Goal: Information Seeking & Learning: Learn about a topic

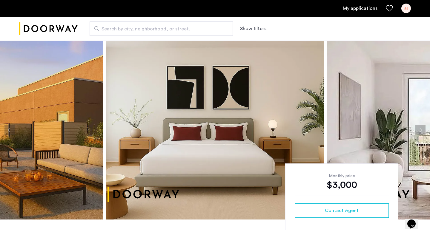
click at [357, 11] on link "My applications" at bounding box center [360, 8] width 35 height 7
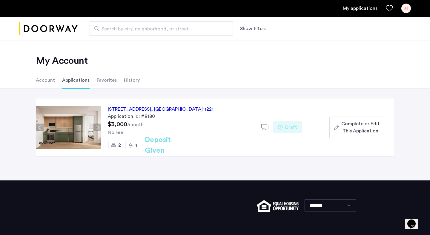
click at [130, 107] on div "962 Bushwick Avenue, Unit 6A, Brooklyn , NY 11221" at bounding box center [161, 109] width 106 height 7
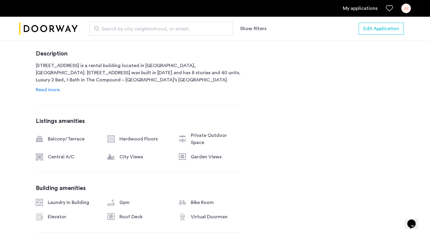
scroll to position [303, 0]
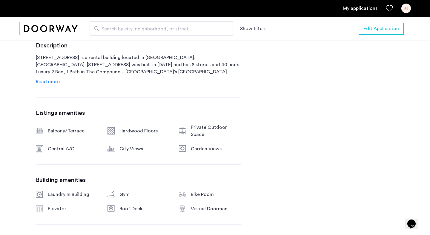
click at [54, 84] on span "Read more" at bounding box center [48, 81] width 24 height 5
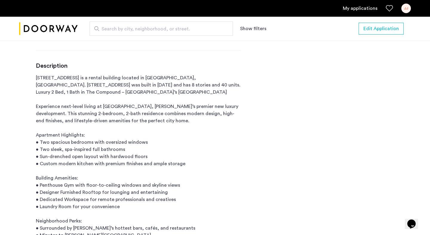
scroll to position [279, 0]
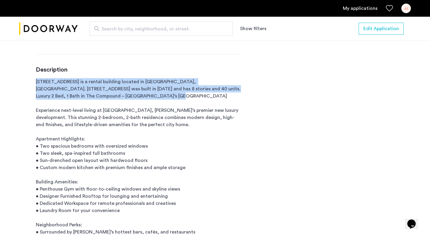
drag, startPoint x: 35, startPoint y: 79, endPoint x: 193, endPoint y: 97, distance: 159.2
click at [183, 97] on p "[STREET_ADDRESS] is a rental building located in [GEOGRAPHIC_DATA], [GEOGRAPHIC…" at bounding box center [138, 164] width 205 height 172
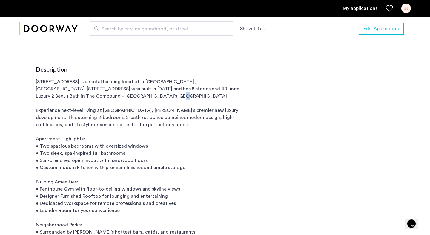
click at [183, 97] on p "[STREET_ADDRESS] is a rental building located in [GEOGRAPHIC_DATA], [GEOGRAPHIC…" at bounding box center [138, 164] width 205 height 172
drag, startPoint x: 166, startPoint y: 96, endPoint x: 140, endPoint y: 94, distance: 26.1
click at [140, 94] on p "[STREET_ADDRESS] is a rental building located in [GEOGRAPHIC_DATA], [GEOGRAPHIC…" at bounding box center [138, 164] width 205 height 172
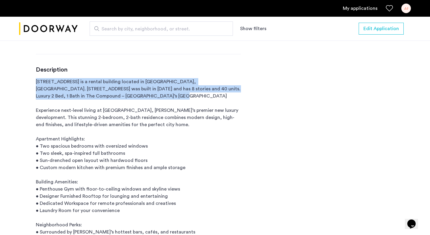
drag, startPoint x: 35, startPoint y: 82, endPoint x: 208, endPoint y: 100, distance: 174.3
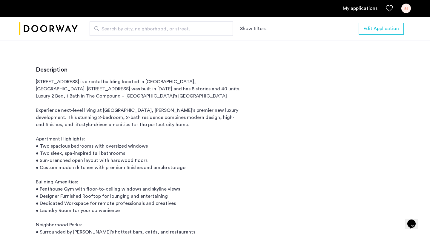
click at [209, 110] on p "[STREET_ADDRESS] is a rental building located in [GEOGRAPHIC_DATA], [GEOGRAPHIC…" at bounding box center [138, 164] width 205 height 172
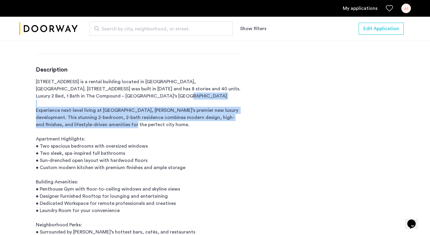
click at [209, 110] on p "[STREET_ADDRESS] is a rental building located in [GEOGRAPHIC_DATA], [GEOGRAPHIC…" at bounding box center [138, 164] width 205 height 172
click at [106, 129] on p "[STREET_ADDRESS] is a rental building located in [GEOGRAPHIC_DATA], [GEOGRAPHIC…" at bounding box center [138, 164] width 205 height 172
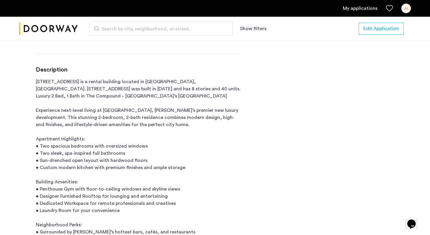
click at [104, 116] on p "[STREET_ADDRESS] is a rental building located in [GEOGRAPHIC_DATA], [GEOGRAPHIC…" at bounding box center [138, 164] width 205 height 172
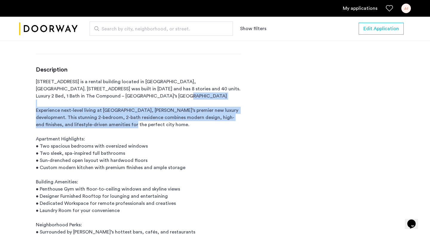
click at [104, 116] on p "[STREET_ADDRESS] is a rental building located in [GEOGRAPHIC_DATA], [GEOGRAPHIC…" at bounding box center [138, 164] width 205 height 172
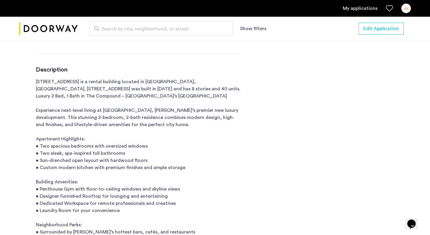
click at [97, 138] on p "[STREET_ADDRESS] is a rental building located in [GEOGRAPHIC_DATA], [GEOGRAPHIC…" at bounding box center [138, 164] width 205 height 172
click at [96, 145] on p "[STREET_ADDRESS] is a rental building located in [GEOGRAPHIC_DATA], [GEOGRAPHIC…" at bounding box center [138, 164] width 205 height 172
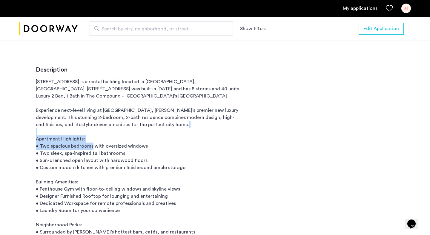
click at [96, 145] on p "[STREET_ADDRESS] is a rental building located in [GEOGRAPHIC_DATA], [GEOGRAPHIC…" at bounding box center [138, 164] width 205 height 172
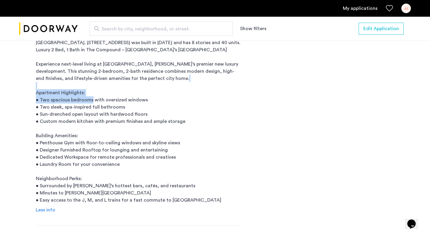
scroll to position [329, 0]
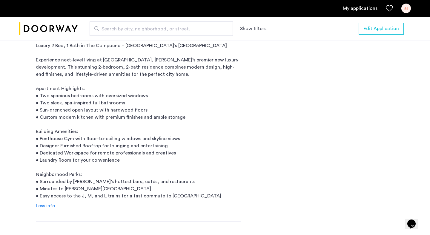
click at [90, 108] on p "[STREET_ADDRESS] is a rental building located in [GEOGRAPHIC_DATA], [GEOGRAPHIC…" at bounding box center [138, 114] width 205 height 172
click at [90, 103] on p "[STREET_ADDRESS] is a rental building located in [GEOGRAPHIC_DATA], [GEOGRAPHIC…" at bounding box center [138, 114] width 205 height 172
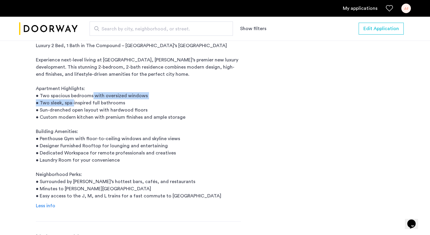
click at [90, 103] on p "[STREET_ADDRESS] is a rental building located in [GEOGRAPHIC_DATA], [GEOGRAPHIC…" at bounding box center [138, 114] width 205 height 172
click at [91, 111] on p "[STREET_ADDRESS] is a rental building located in [GEOGRAPHIC_DATA], [GEOGRAPHIC…" at bounding box center [138, 114] width 205 height 172
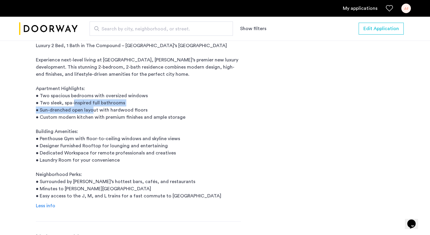
click at [91, 111] on p "[STREET_ADDRESS] is a rental building located in [GEOGRAPHIC_DATA], [GEOGRAPHIC…" at bounding box center [138, 114] width 205 height 172
click at [93, 118] on p "[STREET_ADDRESS] is a rental building located in [GEOGRAPHIC_DATA], [GEOGRAPHIC…" at bounding box center [138, 114] width 205 height 172
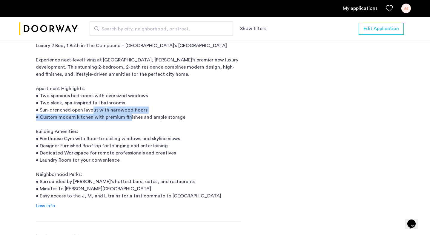
click at [93, 118] on p "[STREET_ADDRESS] is a rental building located in [GEOGRAPHIC_DATA], [GEOGRAPHIC…" at bounding box center [138, 114] width 205 height 172
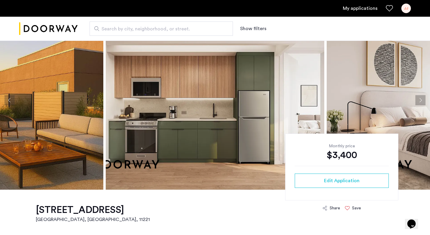
scroll to position [33, 0]
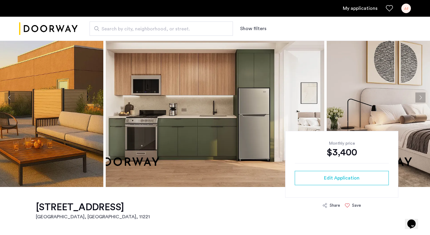
click at [389, 6] on icon "Favorites" at bounding box center [389, 8] width 7 height 7
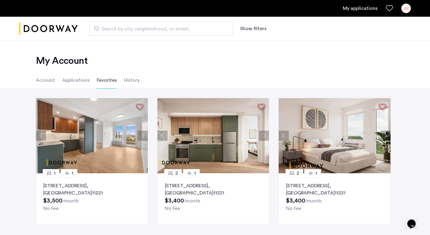
click at [78, 185] on p "972 Bushwick Avenue, Unit 7B, Brooklyn , NY 11221" at bounding box center [91, 189] width 97 height 14
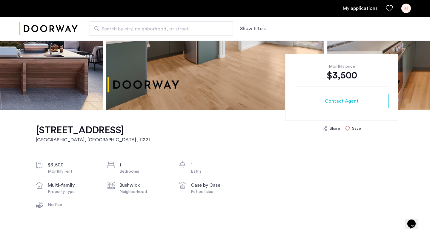
scroll to position [113, 0]
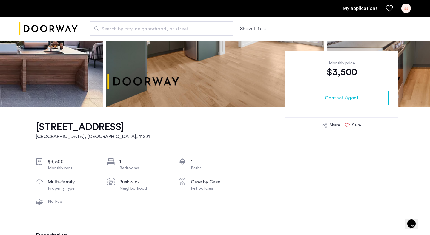
click at [55, 127] on h1 "972 Bushwick Avenue, Unit 7B" at bounding box center [93, 127] width 114 height 12
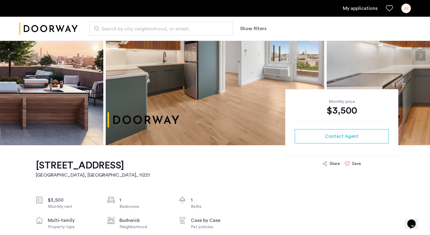
scroll to position [0, 0]
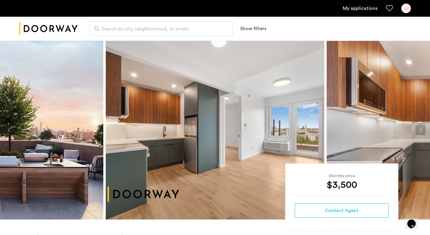
click at [239, 132] on img at bounding box center [215, 130] width 219 height 179
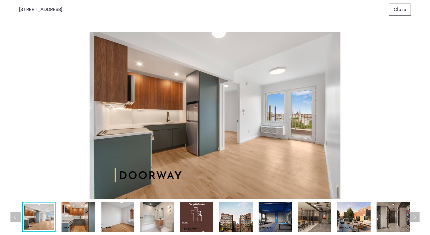
click at [398, 114] on img at bounding box center [215, 115] width 392 height 167
click at [398, 11] on span "Close" at bounding box center [399, 9] width 13 height 7
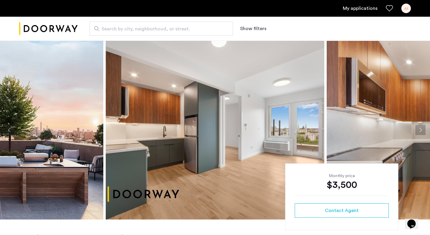
click at [243, 28] on button "Show filters" at bounding box center [253, 28] width 26 height 7
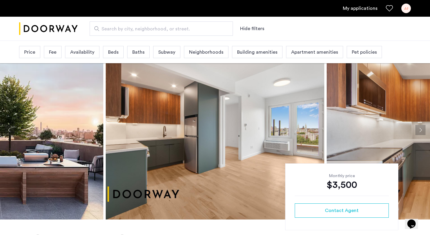
click at [34, 53] on span "Price" at bounding box center [29, 52] width 11 height 7
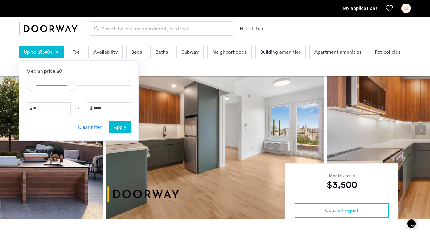
type input "****"
drag, startPoint x: 123, startPoint y: 87, endPoint x: 73, endPoint y: 89, distance: 50.5
click at [73, 89] on span "ngx-slider-max" at bounding box center [73, 86] width 10 height 10
click at [102, 53] on span "Availability" at bounding box center [105, 52] width 24 height 7
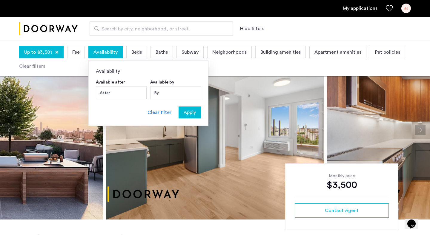
click at [118, 94] on div "After" at bounding box center [121, 92] width 51 height 13
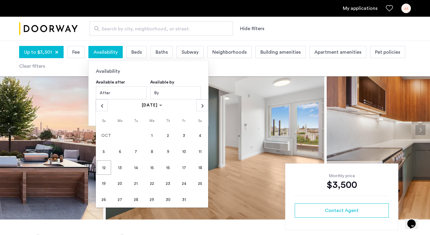
click at [156, 94] on div "By" at bounding box center [175, 92] width 51 height 13
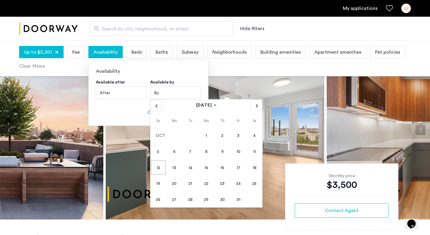
click at [240, 199] on span "31" at bounding box center [238, 200] width 14 height 14
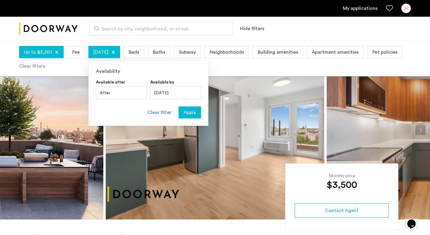
click at [193, 113] on span "Apply" at bounding box center [190, 112] width 12 height 7
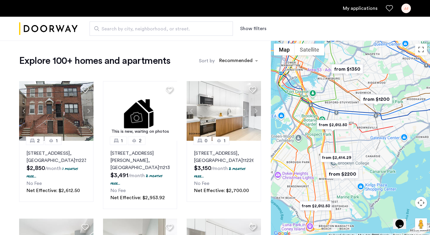
click at [255, 29] on button "Show filters" at bounding box center [253, 28] width 26 height 7
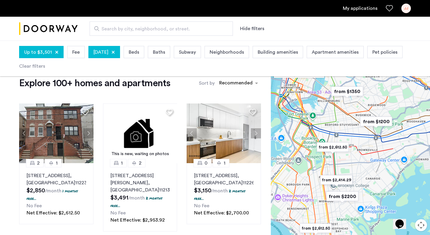
click at [139, 54] on span "Beds" at bounding box center [134, 52] width 10 height 7
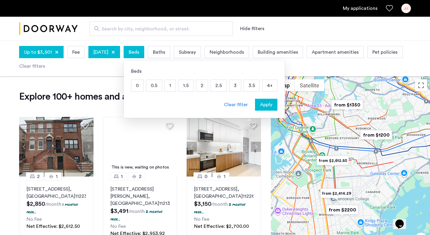
click at [208, 87] on p "2" at bounding box center [202, 85] width 12 height 11
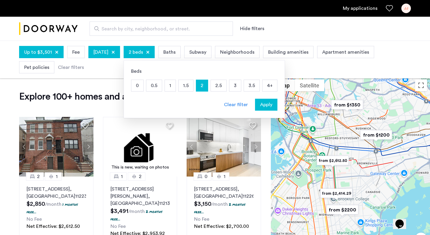
click at [193, 86] on p "1.5" at bounding box center [186, 85] width 15 height 11
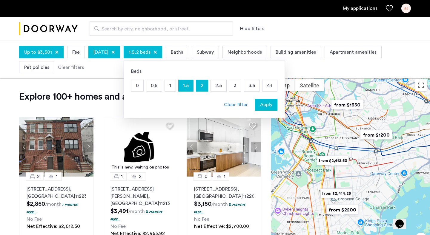
click at [272, 104] on span "Apply" at bounding box center [266, 104] width 12 height 7
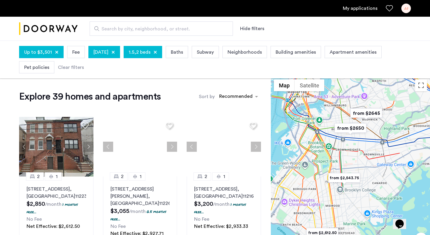
click at [183, 50] on span "Baths" at bounding box center [177, 52] width 12 height 7
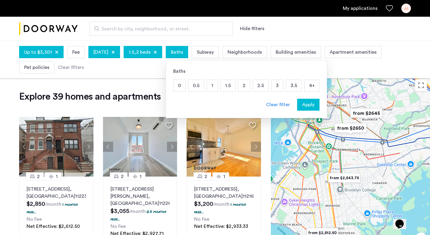
click at [235, 86] on p "1.5" at bounding box center [228, 85] width 15 height 11
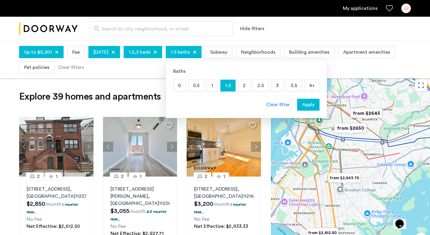
click at [250, 87] on p "2" at bounding box center [244, 85] width 12 height 11
click at [314, 107] on span "Apply" at bounding box center [308, 104] width 12 height 7
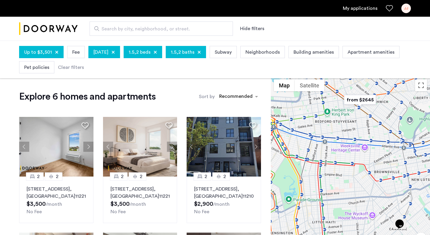
click at [232, 53] on span "Subway" at bounding box center [223, 52] width 17 height 7
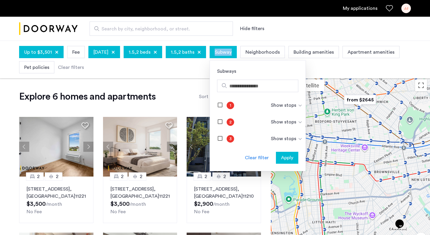
click at [232, 53] on span "Subway" at bounding box center [223, 52] width 17 height 7
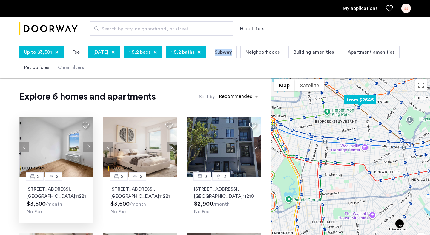
click at [34, 191] on p "962 Bushwick Avenue, Unit 3D, Brooklyn , NY 11221" at bounding box center [56, 193] width 59 height 14
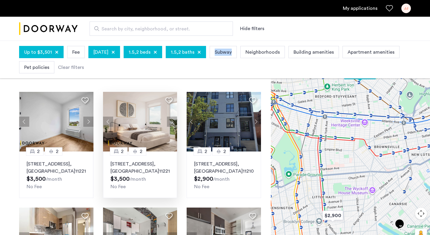
click at [124, 166] on p "962 Bushwick Avenue, Unit 4D, Brooklyn , NY 11221" at bounding box center [139, 168] width 59 height 14
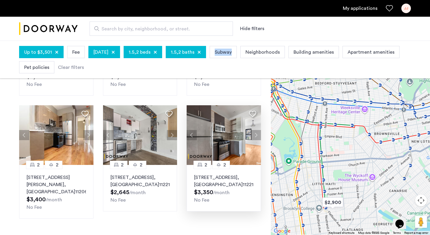
scroll to position [128, 0]
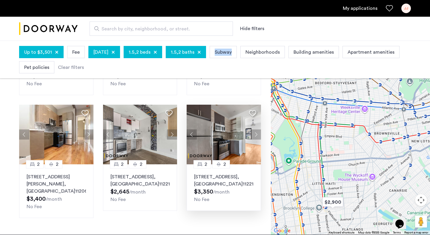
click at [211, 183] on p "304 Evergreen Avenue, Unit 2L, Brooklyn , NY 11221" at bounding box center [223, 180] width 59 height 14
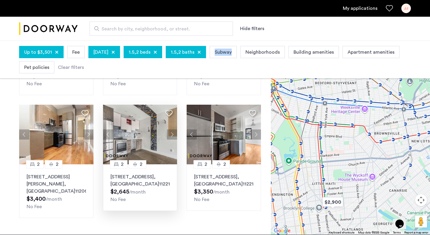
click at [129, 178] on p "334 Evergreen Avenue, Unit 4B, Brooklyn , NY 11221" at bounding box center [139, 180] width 59 height 14
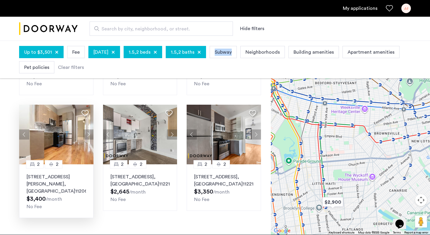
click at [44, 177] on p "253 Hart Street, Unit 1R, Brooklyn , NY 11206" at bounding box center [56, 183] width 59 height 21
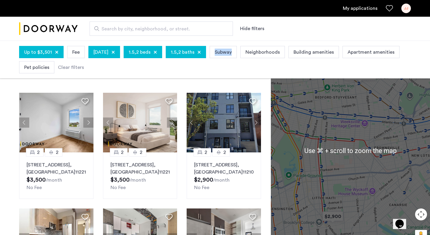
scroll to position [27, 0]
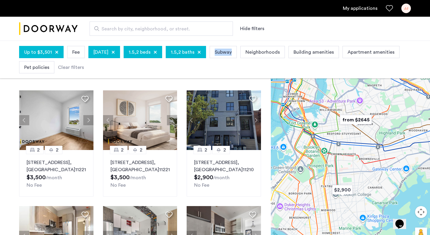
drag, startPoint x: 335, startPoint y: 144, endPoint x: 345, endPoint y: 157, distance: 16.2
click at [345, 157] on div at bounding box center [350, 148] width 159 height 197
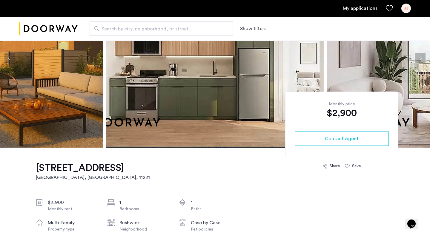
scroll to position [41, 0]
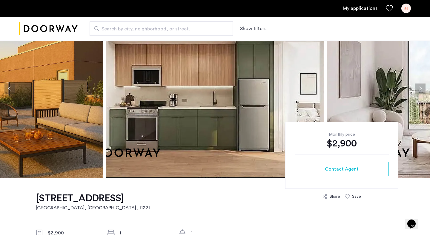
click at [177, 100] on img at bounding box center [215, 88] width 219 height 179
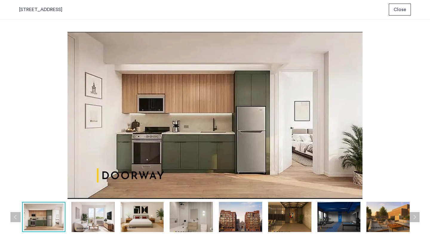
click at [418, 218] on button "Next apartment" at bounding box center [414, 217] width 10 height 10
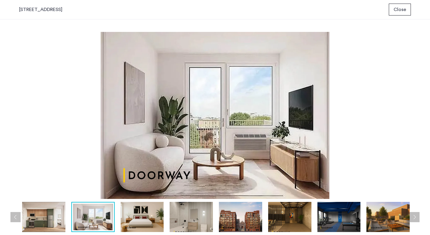
click at [418, 218] on button "Next apartment" at bounding box center [414, 217] width 10 height 10
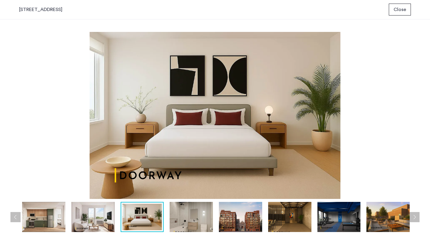
click at [418, 218] on button "Next apartment" at bounding box center [414, 217] width 10 height 10
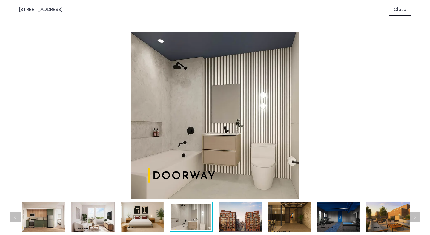
click at [418, 218] on button "Next apartment" at bounding box center [414, 217] width 10 height 10
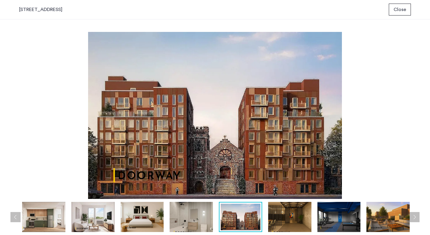
click at [418, 218] on button "Next apartment" at bounding box center [414, 217] width 10 height 10
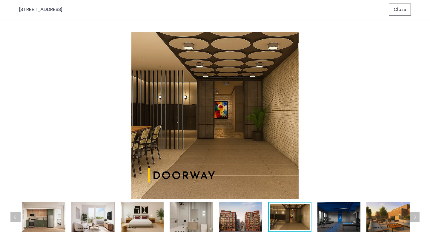
click at [418, 218] on button "Next apartment" at bounding box center [414, 217] width 10 height 10
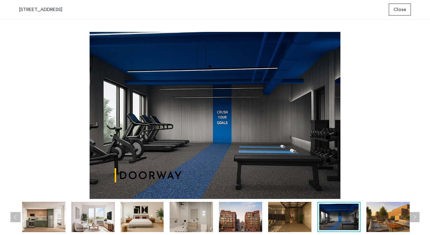
click at [418, 218] on button "Next apartment" at bounding box center [414, 217] width 10 height 10
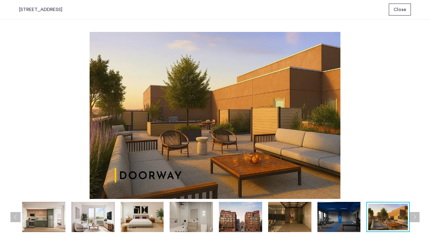
click at [418, 218] on button "Next apartment" at bounding box center [414, 217] width 10 height 10
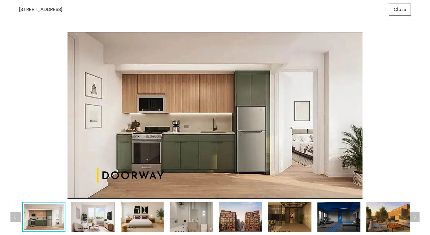
click at [418, 218] on button "Next apartment" at bounding box center [414, 217] width 10 height 10
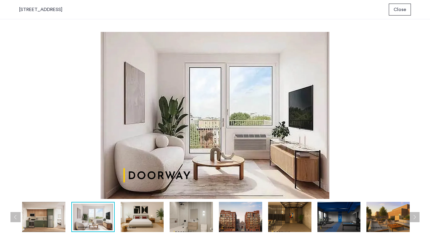
click at [418, 218] on button "Next apartment" at bounding box center [414, 217] width 10 height 10
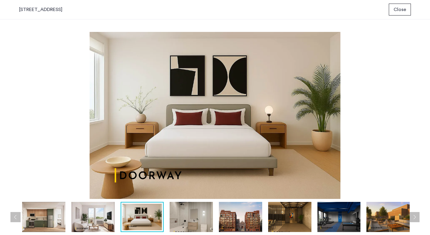
click at [418, 218] on button "Next apartment" at bounding box center [414, 217] width 10 height 10
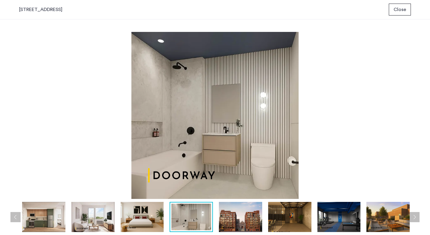
click at [418, 218] on button "Next apartment" at bounding box center [414, 217] width 10 height 10
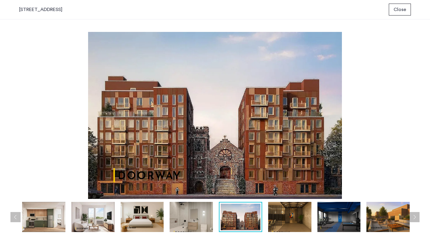
click at [418, 218] on button "Next apartment" at bounding box center [414, 217] width 10 height 10
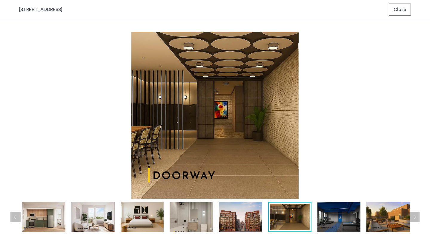
click at [418, 218] on button "Next apartment" at bounding box center [414, 217] width 10 height 10
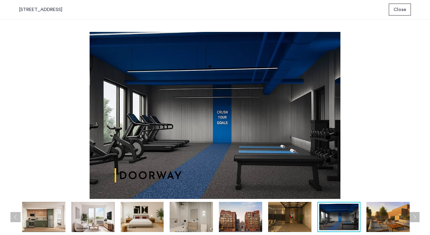
click at [418, 218] on button "Next apartment" at bounding box center [414, 217] width 10 height 10
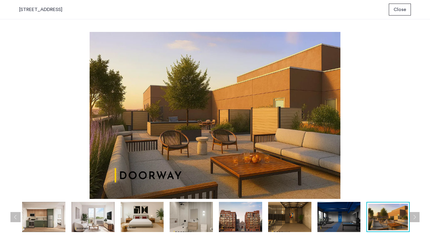
click at [418, 218] on button "Next apartment" at bounding box center [414, 217] width 10 height 10
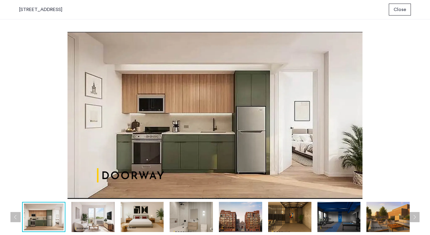
click at [418, 218] on button "Next apartment" at bounding box center [414, 217] width 10 height 10
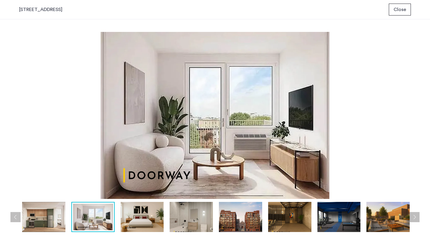
click at [402, 14] on button "Close" at bounding box center [400, 10] width 22 height 12
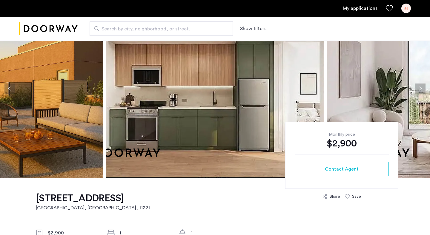
scroll to position [41, 0]
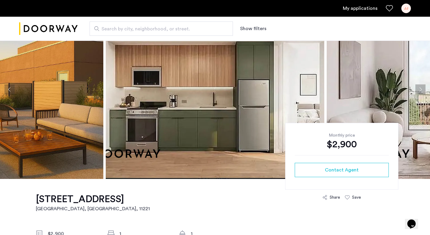
click at [200, 79] on img at bounding box center [215, 89] width 219 height 179
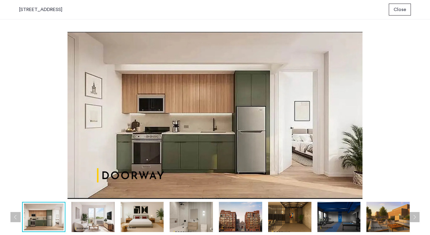
click at [415, 217] on button "Next apartment" at bounding box center [414, 217] width 10 height 10
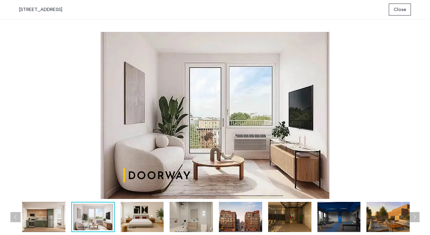
click at [415, 217] on button "Next apartment" at bounding box center [414, 217] width 10 height 10
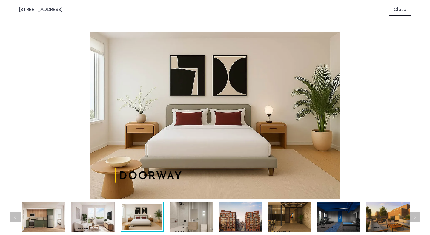
click at [415, 217] on button "Next apartment" at bounding box center [414, 217] width 10 height 10
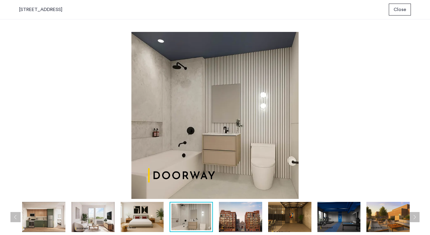
click at [415, 217] on button "Next apartment" at bounding box center [414, 217] width 10 height 10
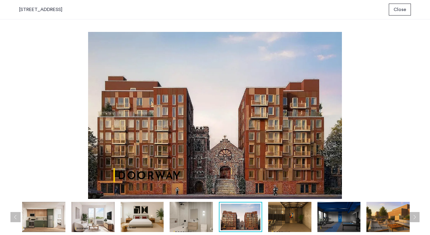
click at [415, 217] on button "Next apartment" at bounding box center [414, 217] width 10 height 10
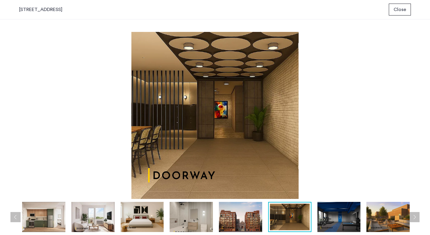
click at [415, 217] on button "Next apartment" at bounding box center [414, 217] width 10 height 10
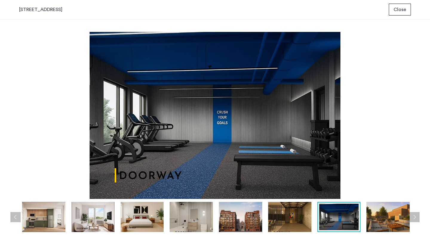
click at [415, 217] on button "Next apartment" at bounding box center [414, 217] width 10 height 10
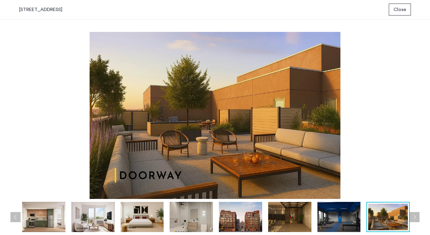
click at [415, 217] on button "Next apartment" at bounding box center [414, 217] width 10 height 10
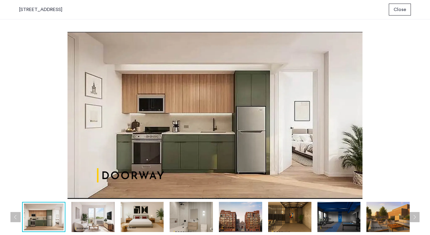
click at [415, 217] on button "Next apartment" at bounding box center [414, 217] width 10 height 10
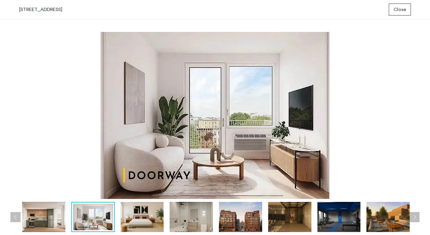
click at [415, 217] on button "Next apartment" at bounding box center [414, 217] width 10 height 10
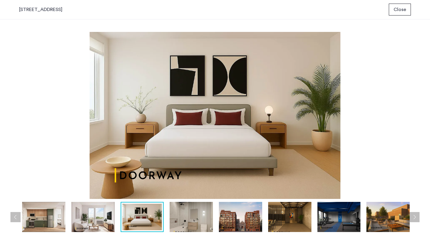
click at [415, 217] on button "Next apartment" at bounding box center [414, 217] width 10 height 10
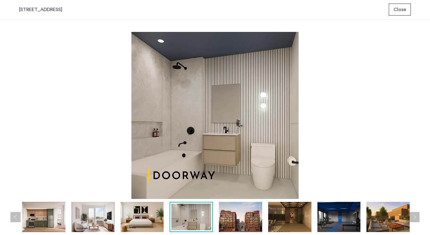
click at [415, 217] on button "Next apartment" at bounding box center [414, 217] width 10 height 10
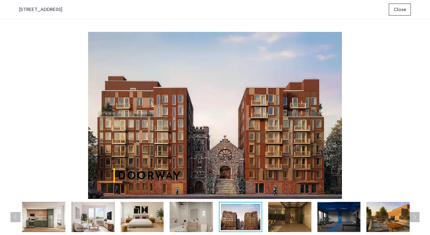
click at [415, 217] on button "Next apartment" at bounding box center [414, 217] width 10 height 10
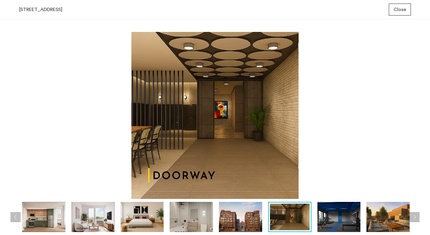
click at [415, 217] on button "Next apartment" at bounding box center [414, 217] width 10 height 10
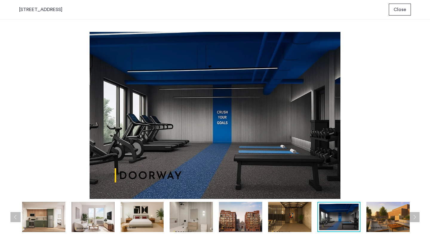
click at [415, 217] on button "Next apartment" at bounding box center [414, 217] width 10 height 10
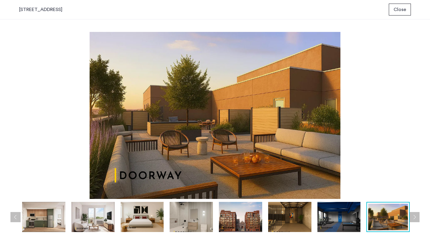
click at [415, 217] on button "Next apartment" at bounding box center [414, 217] width 10 height 10
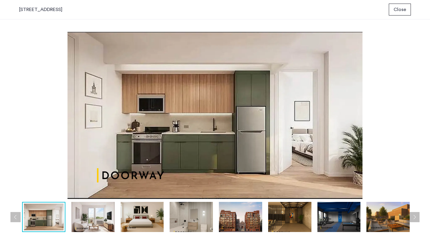
click at [402, 9] on span "Close" at bounding box center [399, 9] width 13 height 7
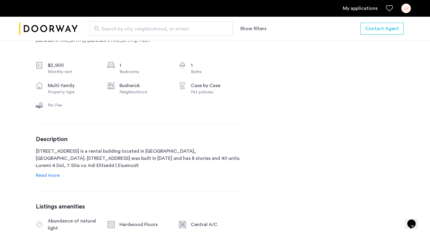
scroll to position [215, 0]
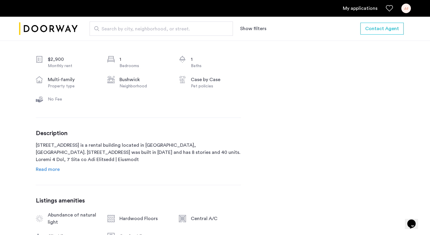
click at [53, 167] on span "Read more" at bounding box center [48, 169] width 24 height 5
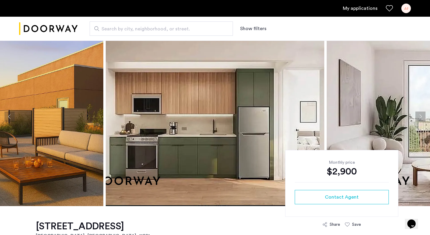
scroll to position [0, 0]
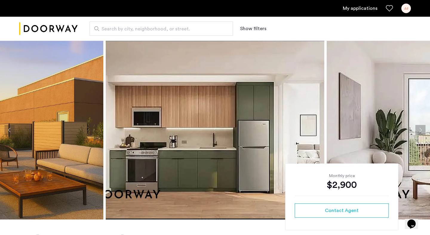
click at [181, 133] on img at bounding box center [215, 130] width 219 height 179
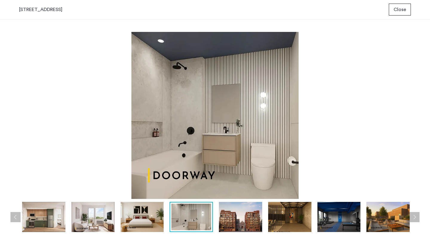
click at [401, 10] on span "Close" at bounding box center [399, 9] width 13 height 7
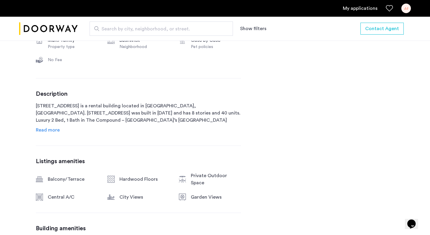
scroll to position [258, 0]
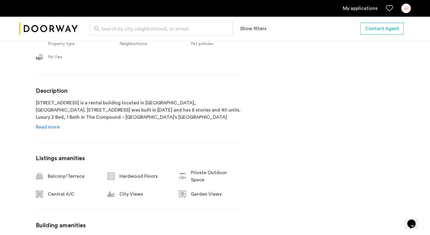
click at [53, 127] on span "Read more" at bounding box center [48, 127] width 24 height 5
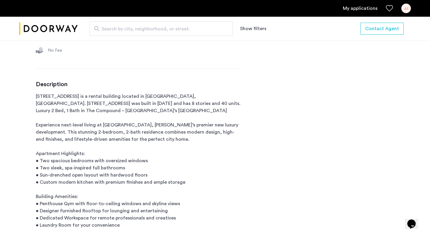
scroll to position [266, 0]
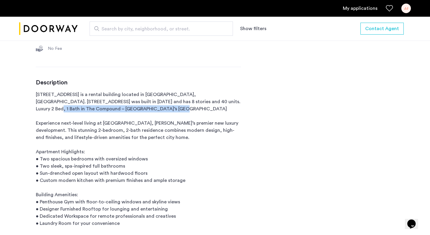
drag, startPoint x: 64, startPoint y: 107, endPoint x: 133, endPoint y: 113, distance: 69.2
click at [133, 113] on p "[STREET_ADDRESS] is a rental building located in [GEOGRAPHIC_DATA], [GEOGRAPHIC…" at bounding box center [138, 177] width 205 height 172
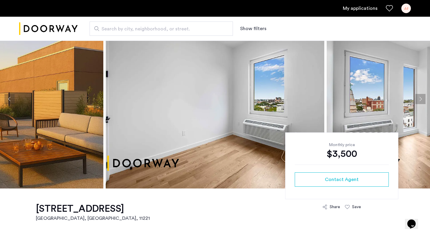
scroll to position [0, 0]
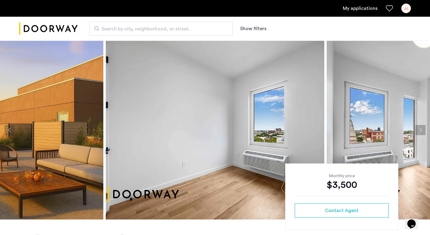
click at [176, 99] on img at bounding box center [215, 130] width 219 height 179
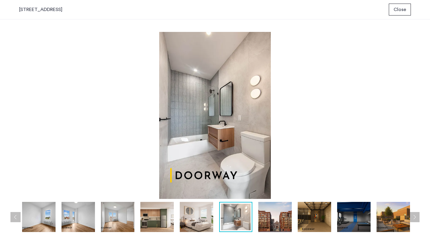
click at [396, 15] on button "Close" at bounding box center [400, 10] width 22 height 12
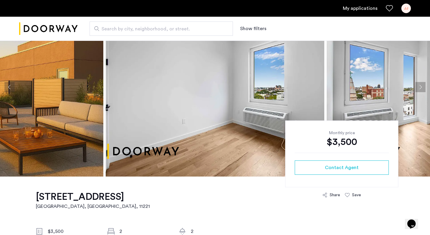
scroll to position [33, 0]
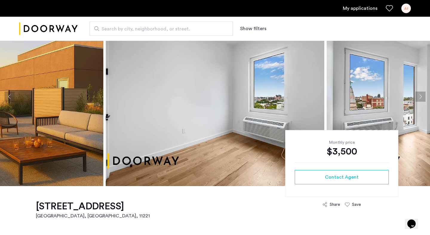
click at [418, 95] on button "Next apartment" at bounding box center [420, 97] width 10 height 10
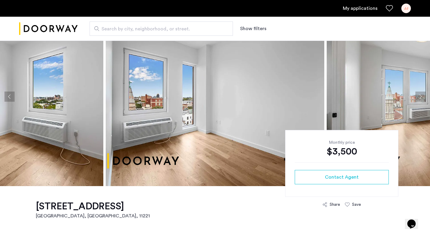
click at [418, 95] on button "Next apartment" at bounding box center [420, 97] width 10 height 10
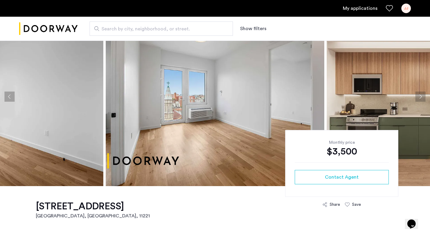
click at [418, 95] on button "Next apartment" at bounding box center [420, 97] width 10 height 10
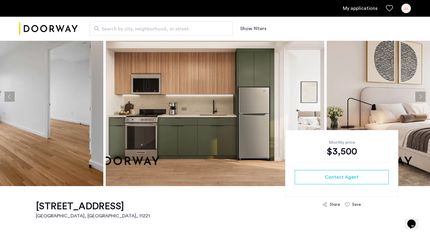
click at [418, 95] on button "Next apartment" at bounding box center [420, 97] width 10 height 10
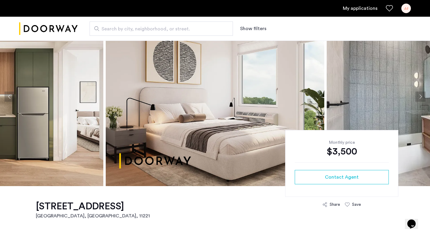
click at [418, 95] on button "Next apartment" at bounding box center [420, 97] width 10 height 10
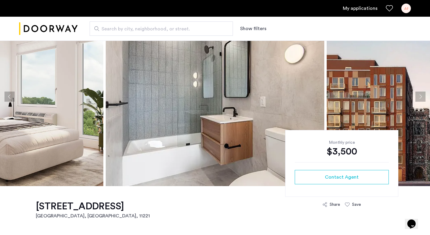
click at [418, 95] on button "Next apartment" at bounding box center [420, 97] width 10 height 10
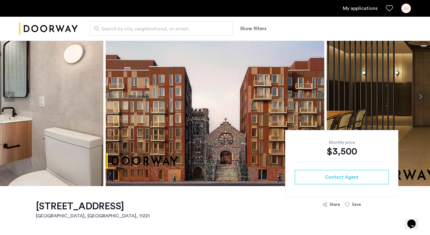
click at [418, 95] on button "Next apartment" at bounding box center [420, 97] width 10 height 10
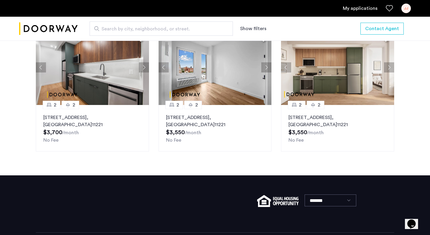
scroll to position [933, 0]
